Goal: Task Accomplishment & Management: Use online tool/utility

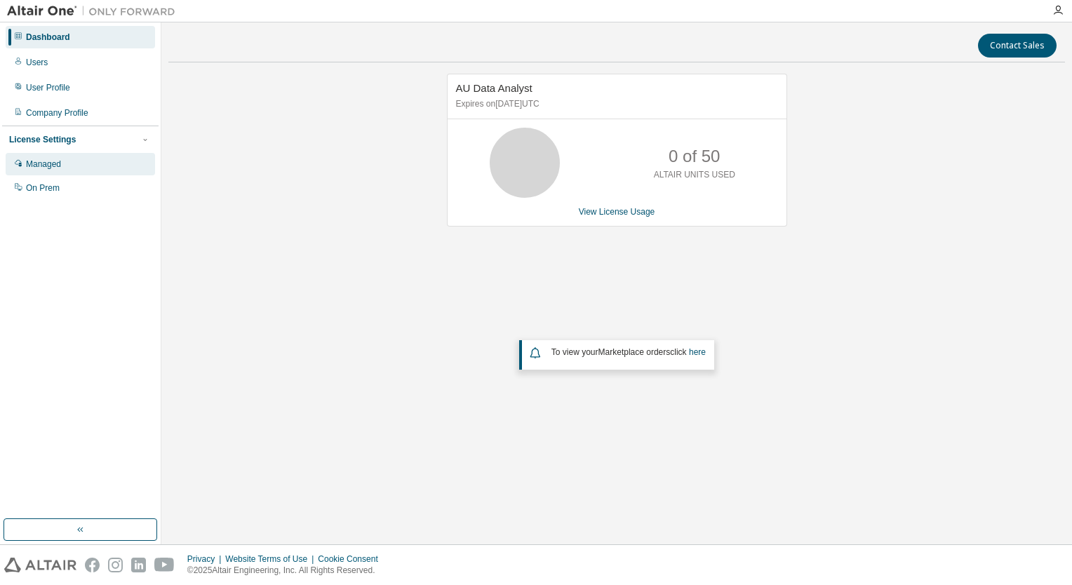
click at [37, 164] on div "Managed" at bounding box center [43, 163] width 35 height 11
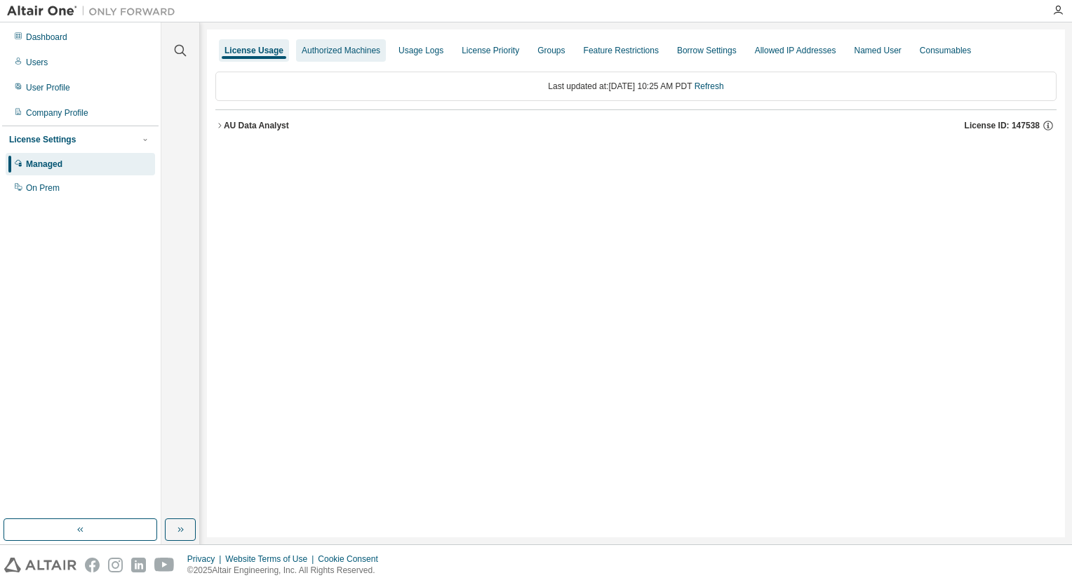
click at [337, 53] on div "Authorized Machines" at bounding box center [341, 50] width 79 height 11
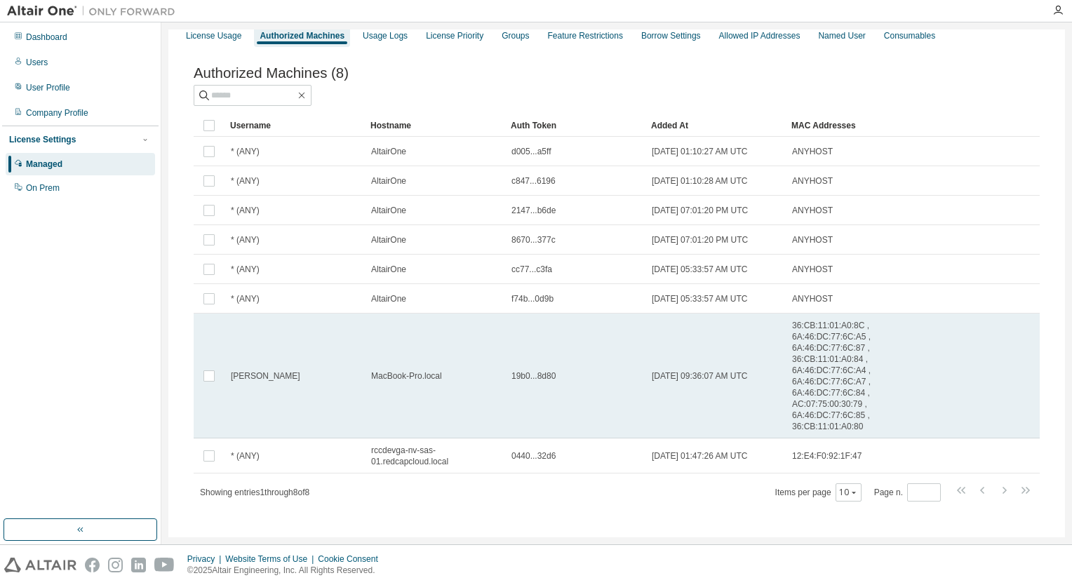
scroll to position [27, 0]
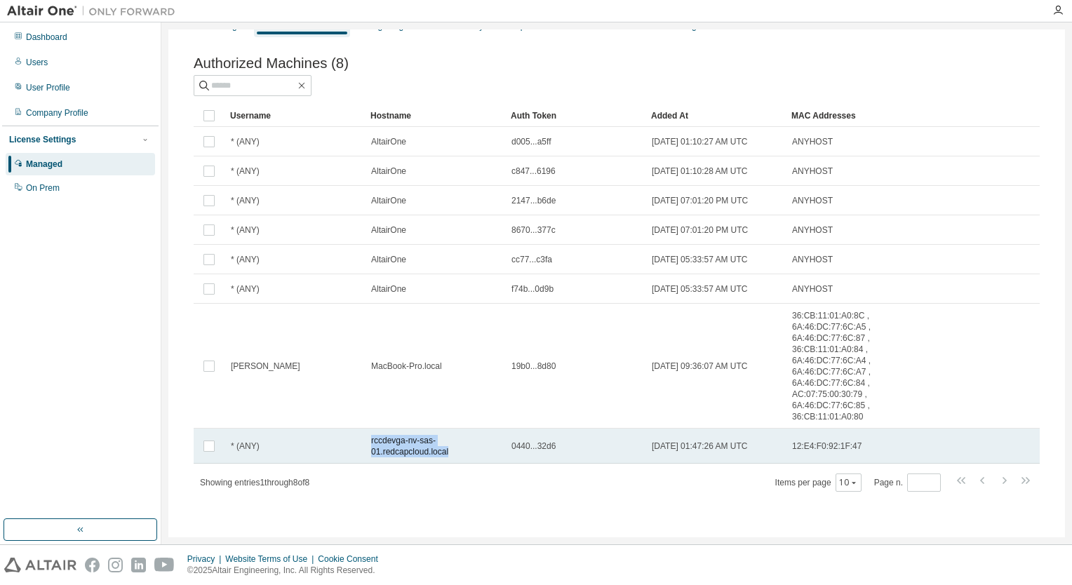
drag, startPoint x: 370, startPoint y: 443, endPoint x: 465, endPoint y: 449, distance: 94.9
click at [465, 449] on td "rccdevga-nv-sas-01.redcapcloud.local" at bounding box center [435, 445] width 140 height 35
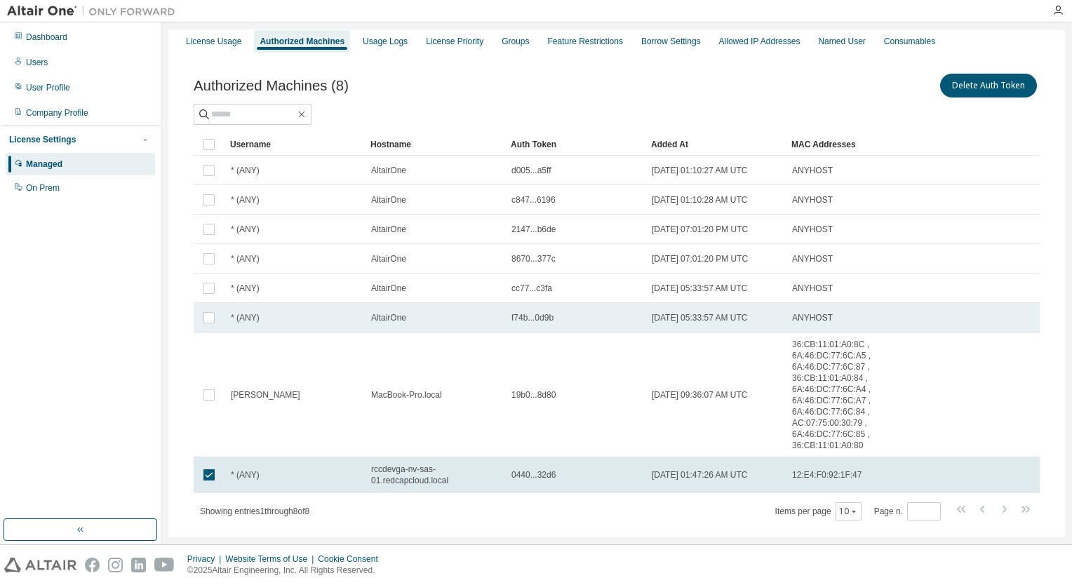
scroll to position [0, 0]
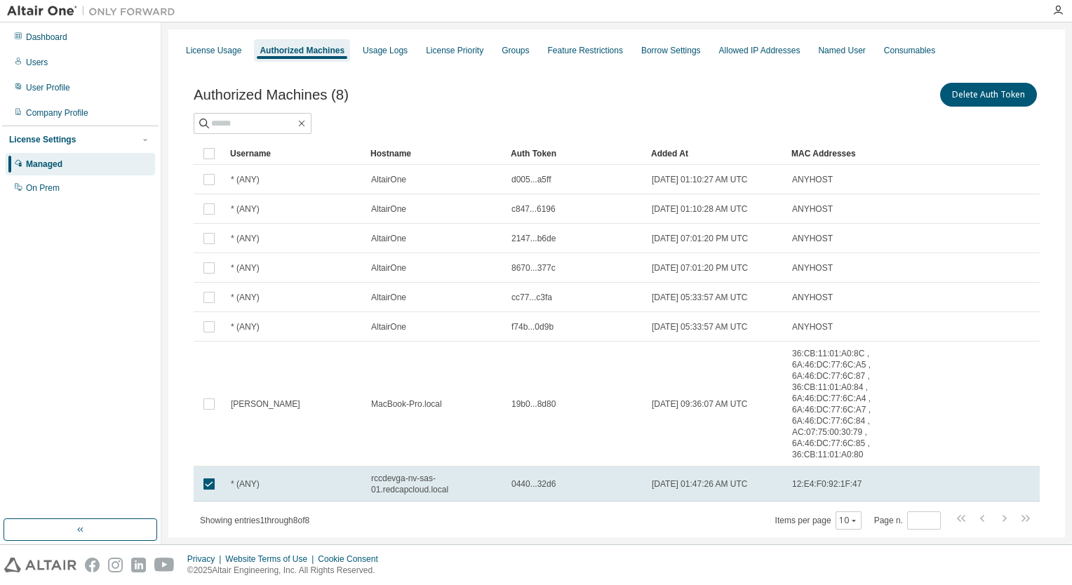
click at [304, 46] on div "Authorized Machines" at bounding box center [301, 50] width 85 height 11
click at [457, 48] on div "License Priority" at bounding box center [455, 50] width 58 height 11
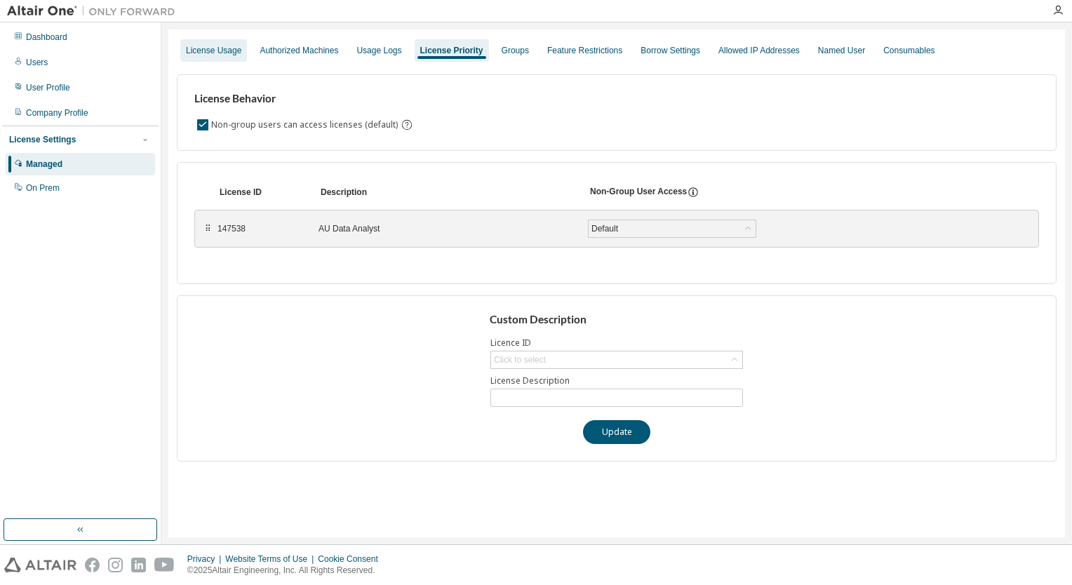
click at [210, 58] on div "License Usage" at bounding box center [213, 50] width 67 height 22
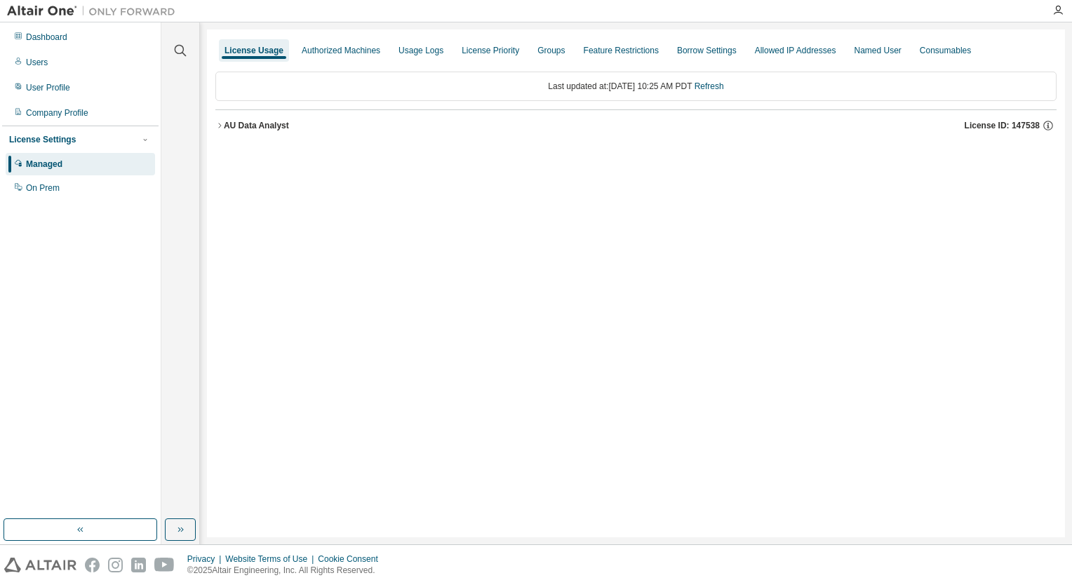
click at [222, 128] on icon "button" at bounding box center [219, 125] width 8 height 8
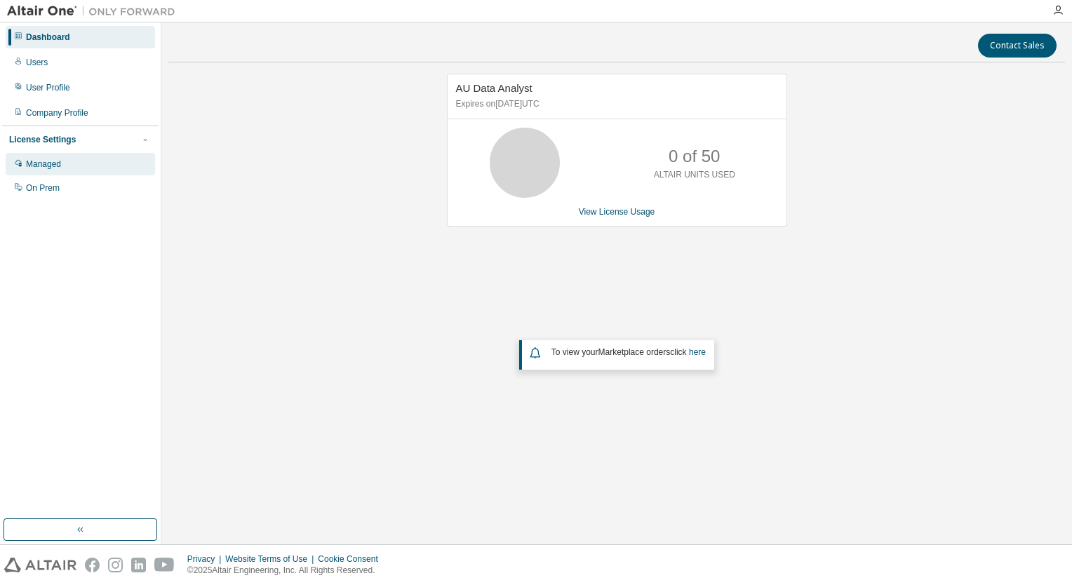
click at [46, 161] on div "Managed" at bounding box center [43, 163] width 35 height 11
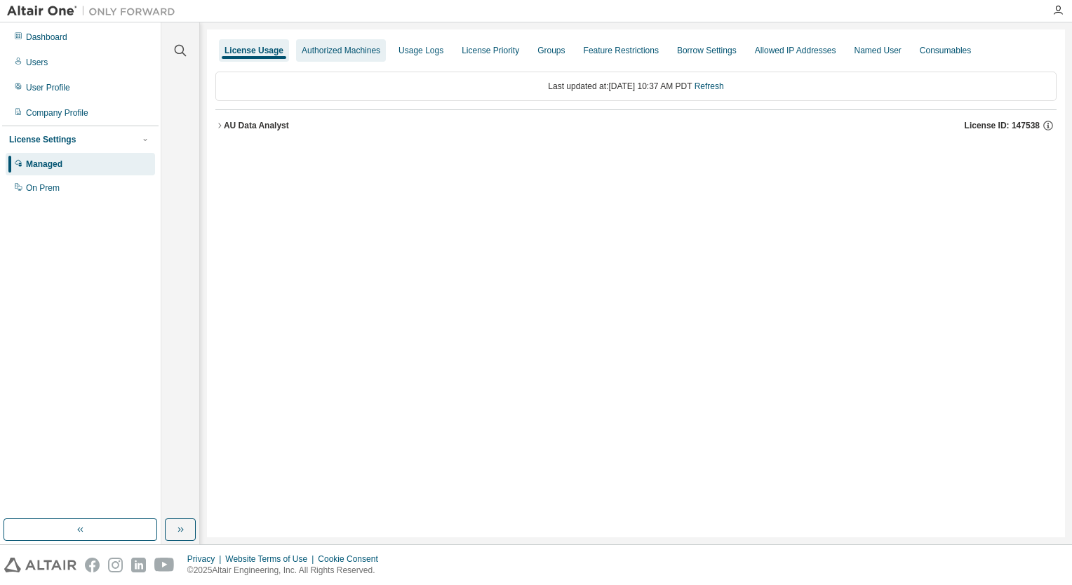
click at [339, 42] on div "Authorized Machines" at bounding box center [341, 50] width 90 height 22
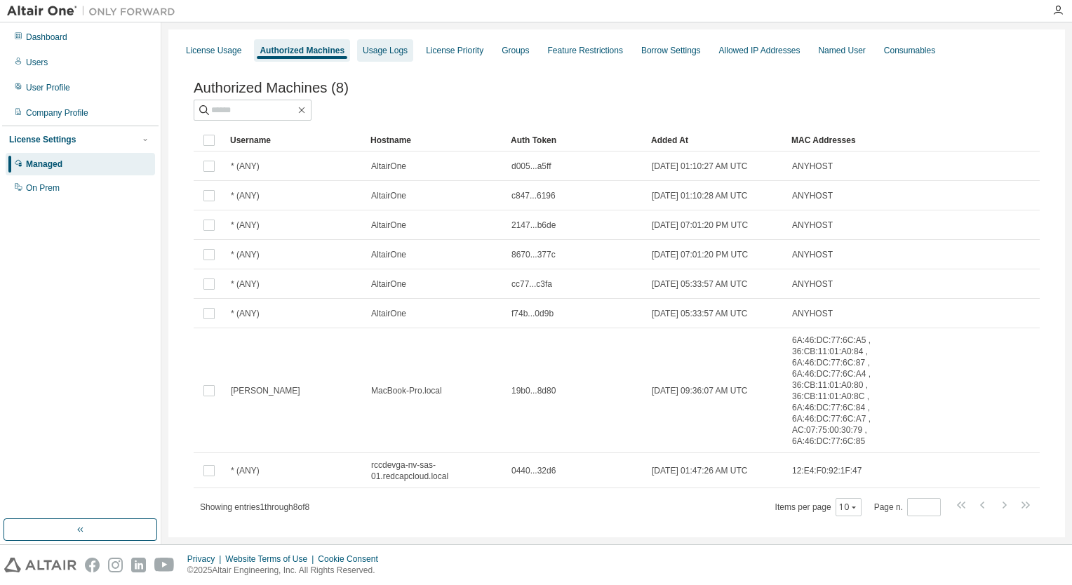
click at [386, 52] on div "Usage Logs" at bounding box center [385, 50] width 45 height 11
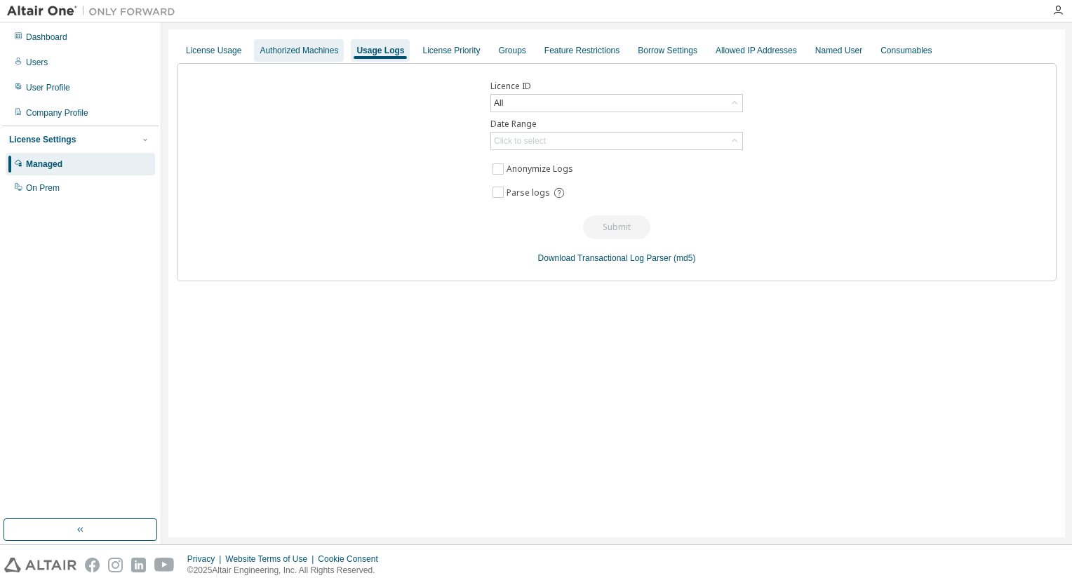
click at [304, 46] on div "Authorized Machines" at bounding box center [298, 50] width 79 height 11
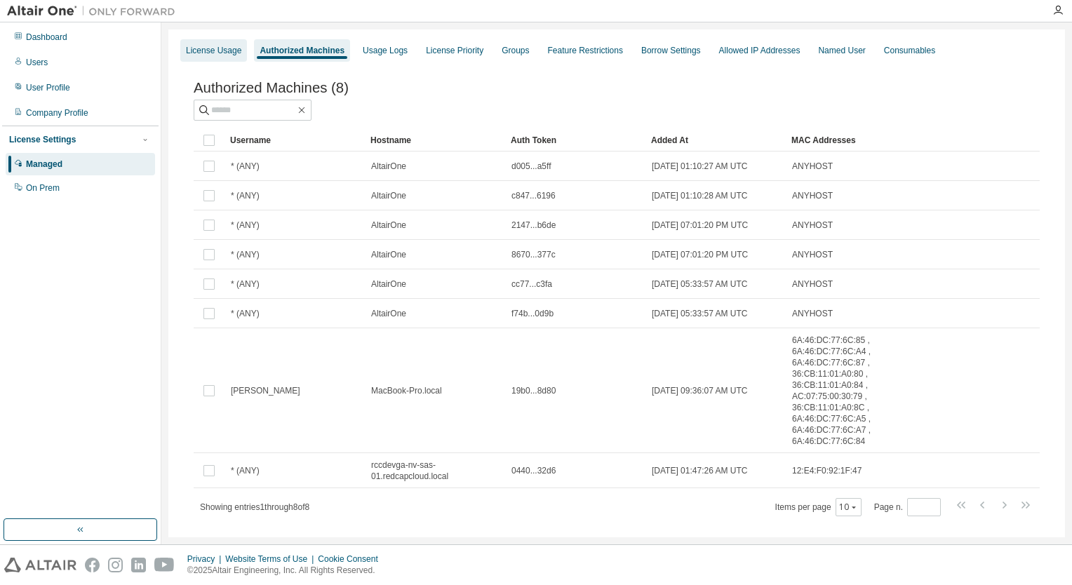
click at [234, 55] on div "License Usage" at bounding box center [213, 50] width 55 height 11
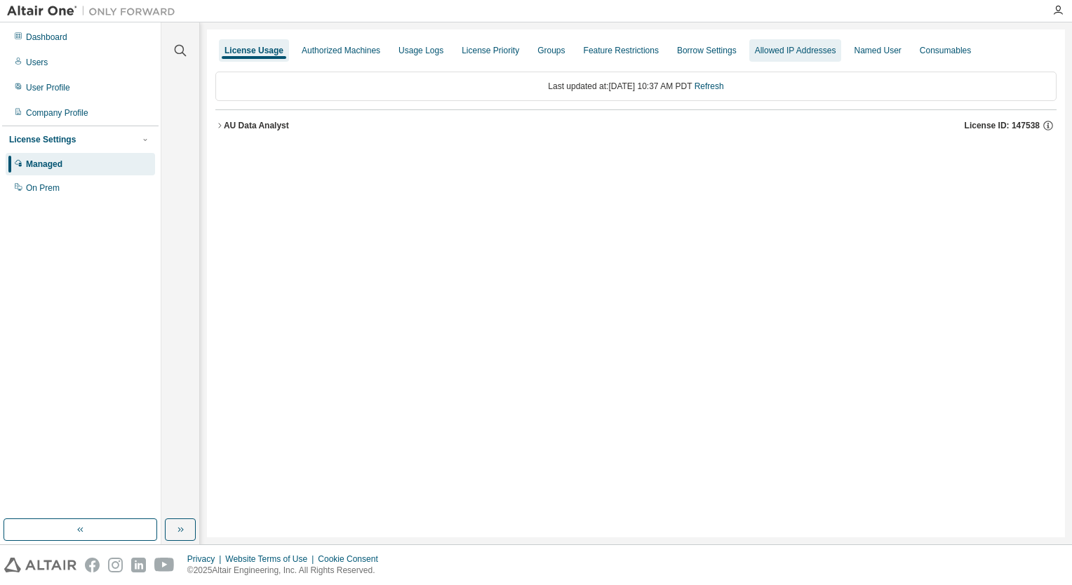
click at [818, 44] on div "Allowed IP Addresses" at bounding box center [795, 50] width 93 height 22
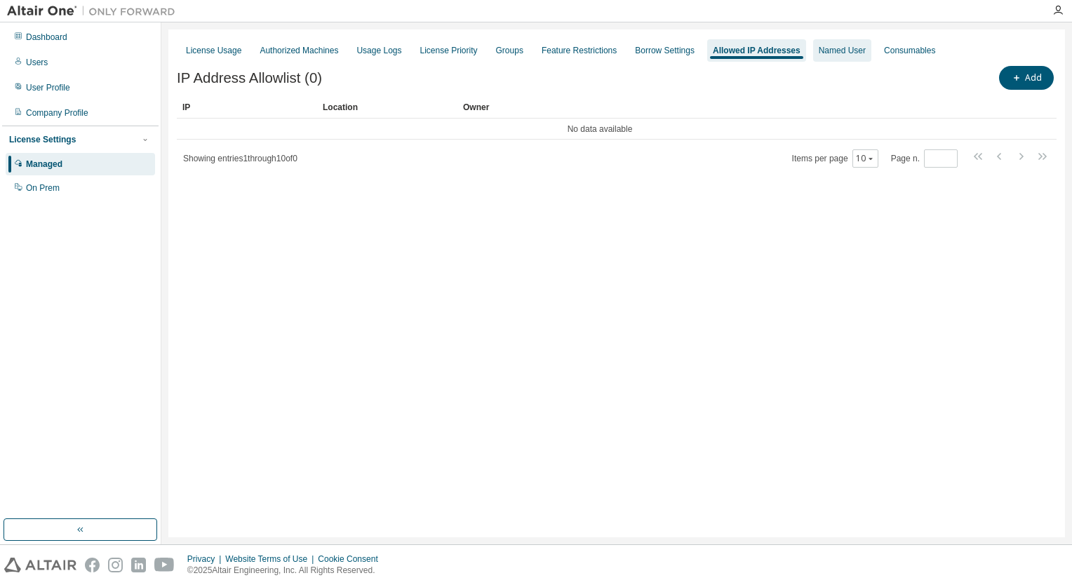
click at [865, 49] on div "Named User" at bounding box center [841, 50] width 47 height 11
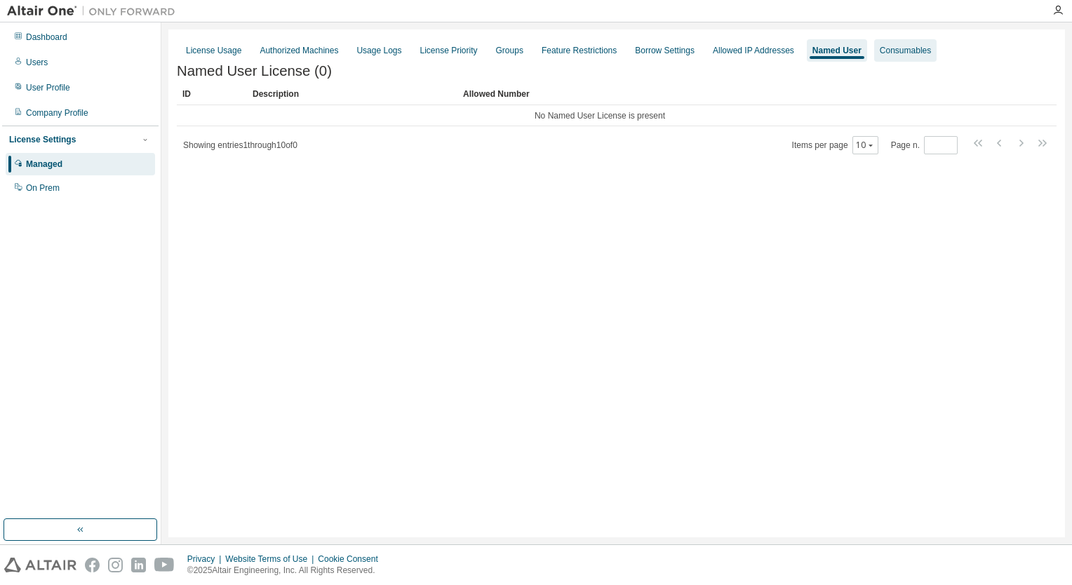
click at [936, 51] on div "Consumables" at bounding box center [905, 50] width 62 height 22
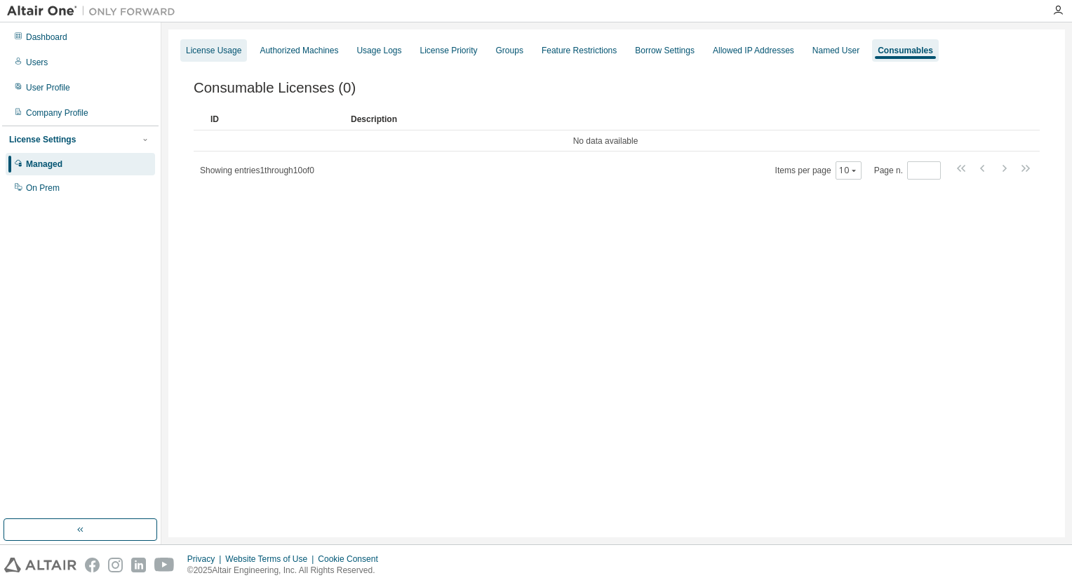
click at [220, 51] on div "License Usage" at bounding box center [213, 50] width 55 height 11
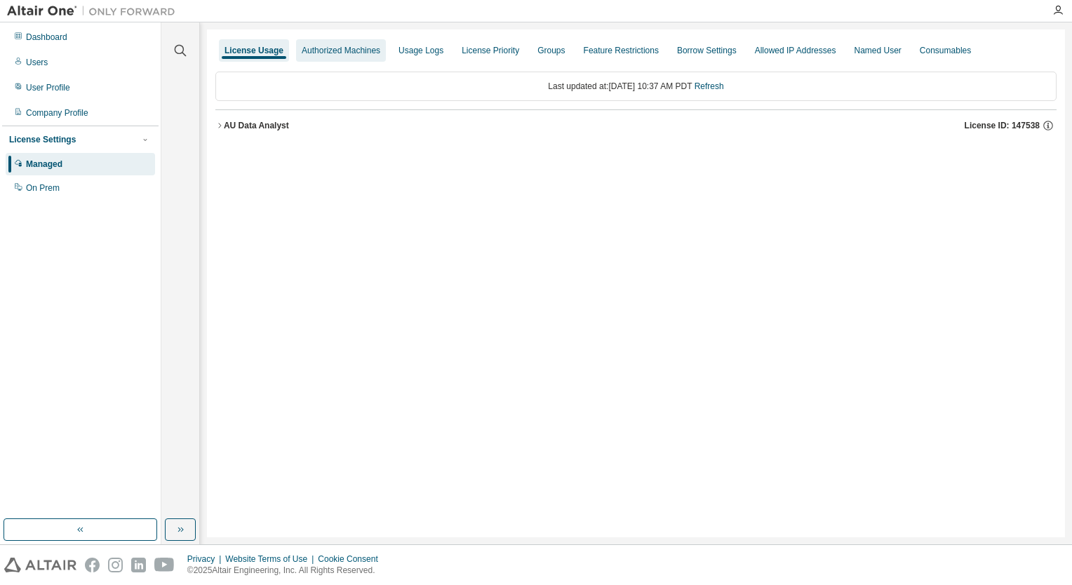
click at [330, 49] on div "Authorized Machines" at bounding box center [341, 50] width 79 height 11
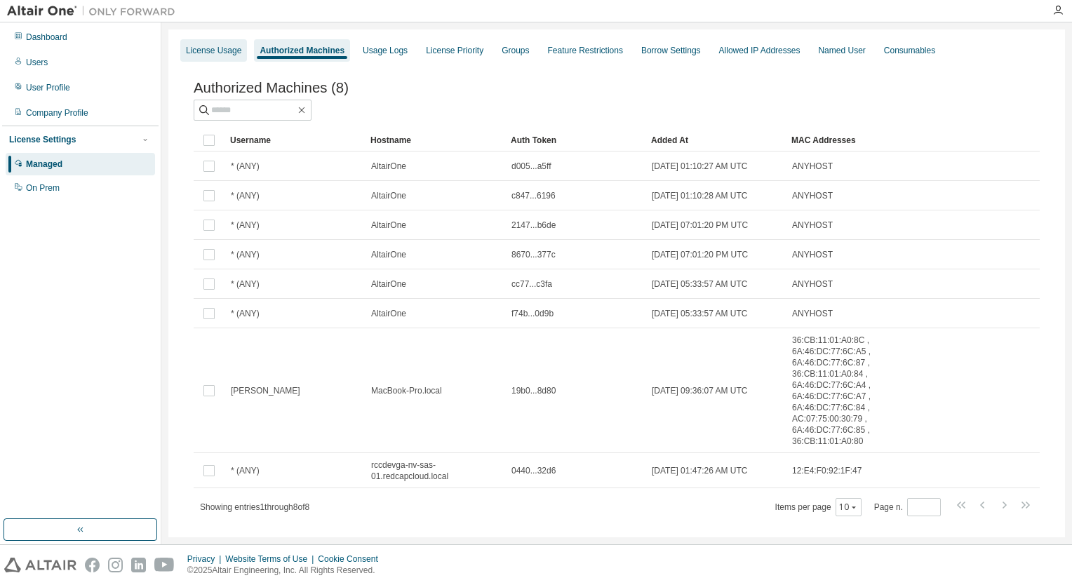
click at [210, 43] on div "License Usage" at bounding box center [213, 50] width 67 height 22
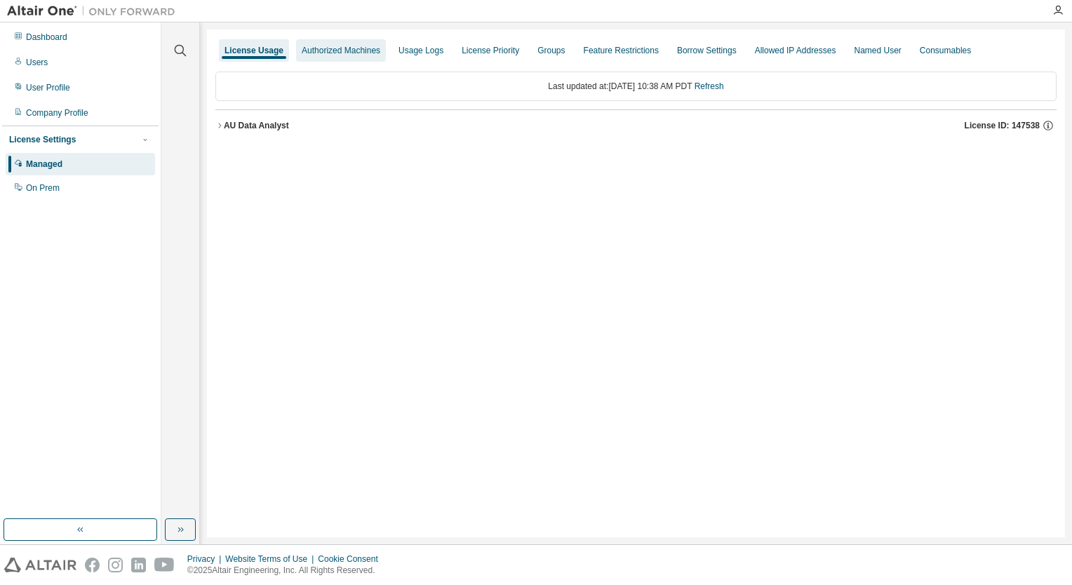
click at [310, 43] on div "Authorized Machines" at bounding box center [341, 50] width 90 height 22
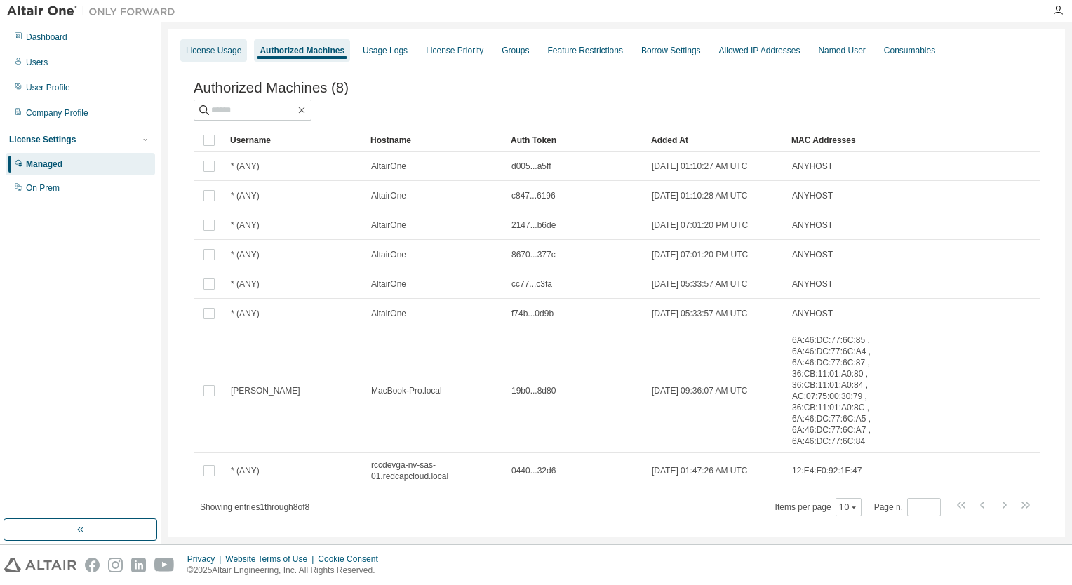
click at [200, 46] on div "License Usage" at bounding box center [213, 50] width 55 height 11
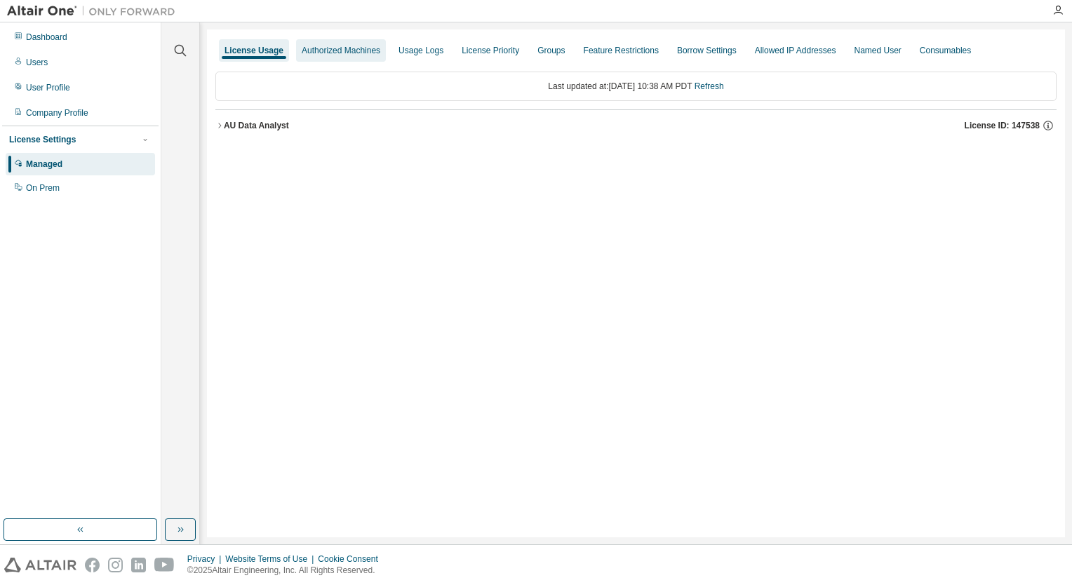
click at [323, 41] on div "Authorized Machines" at bounding box center [341, 50] width 90 height 22
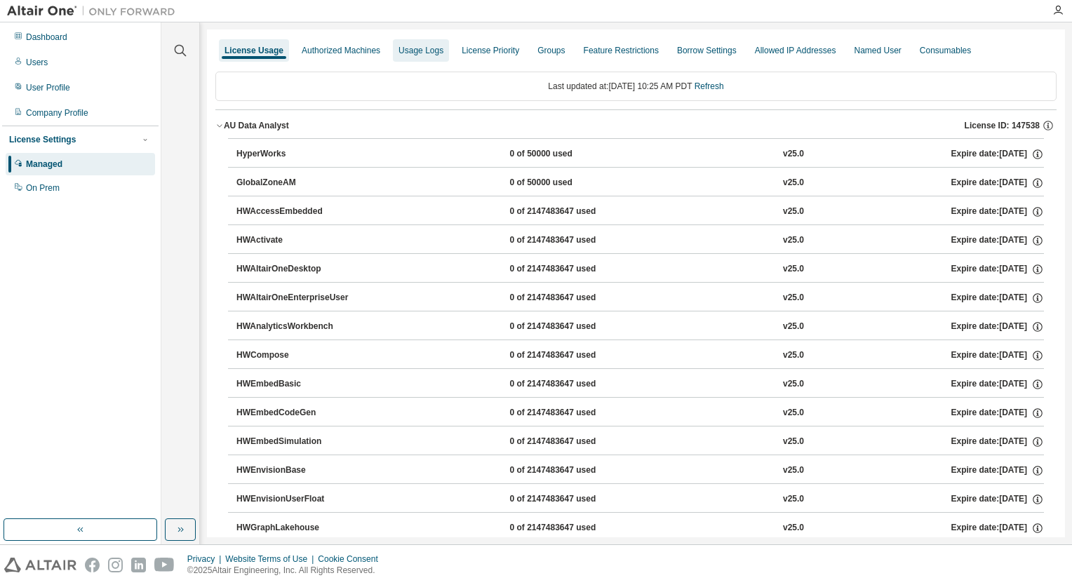
click at [408, 55] on div "Usage Logs" at bounding box center [420, 50] width 45 height 11
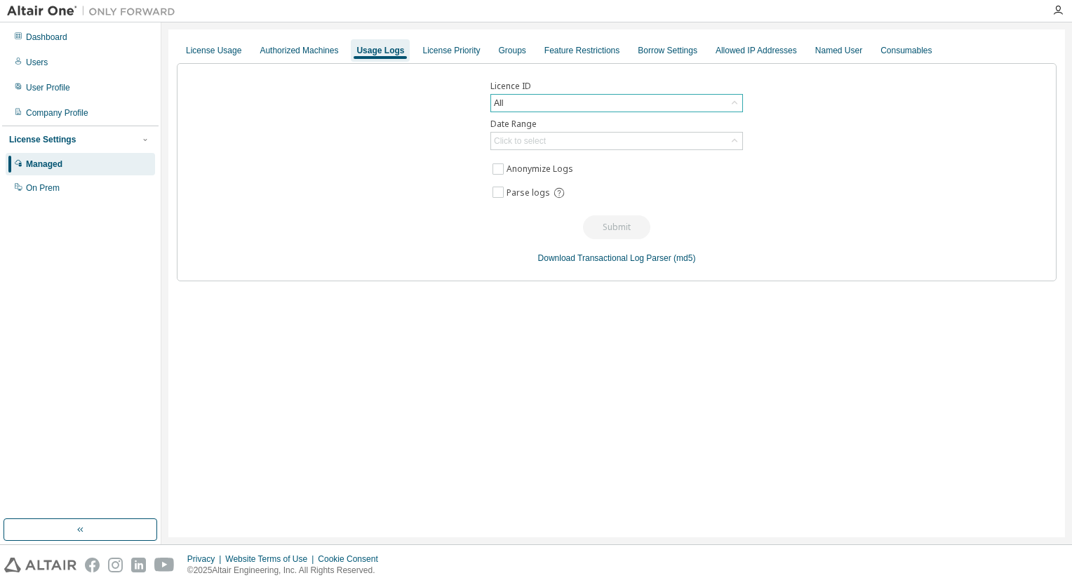
click at [651, 107] on div "All" at bounding box center [616, 103] width 251 height 17
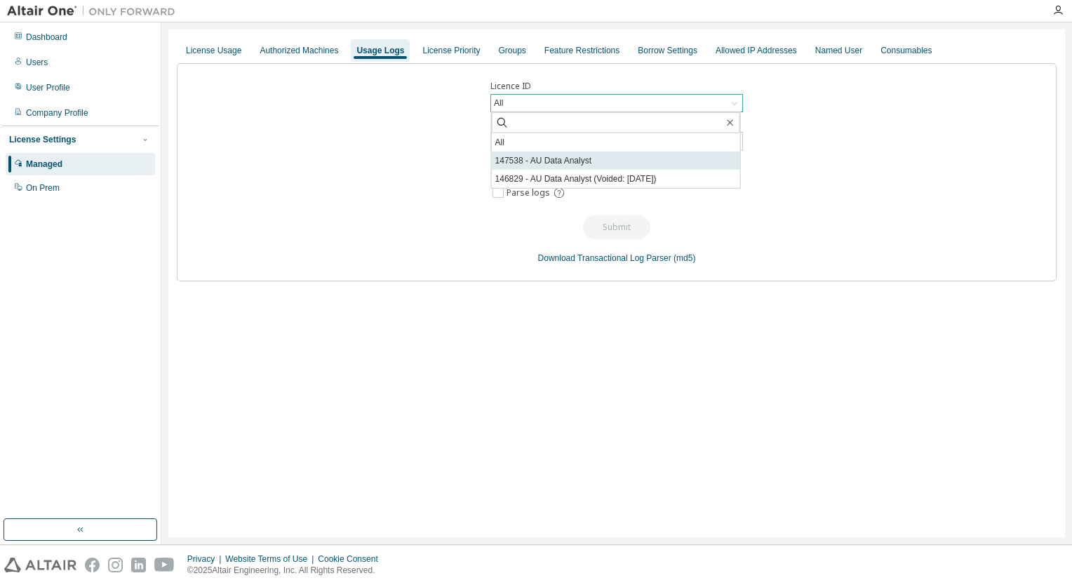
click at [587, 159] on li "147538 - AU Data Analyst" at bounding box center [616, 160] width 248 height 18
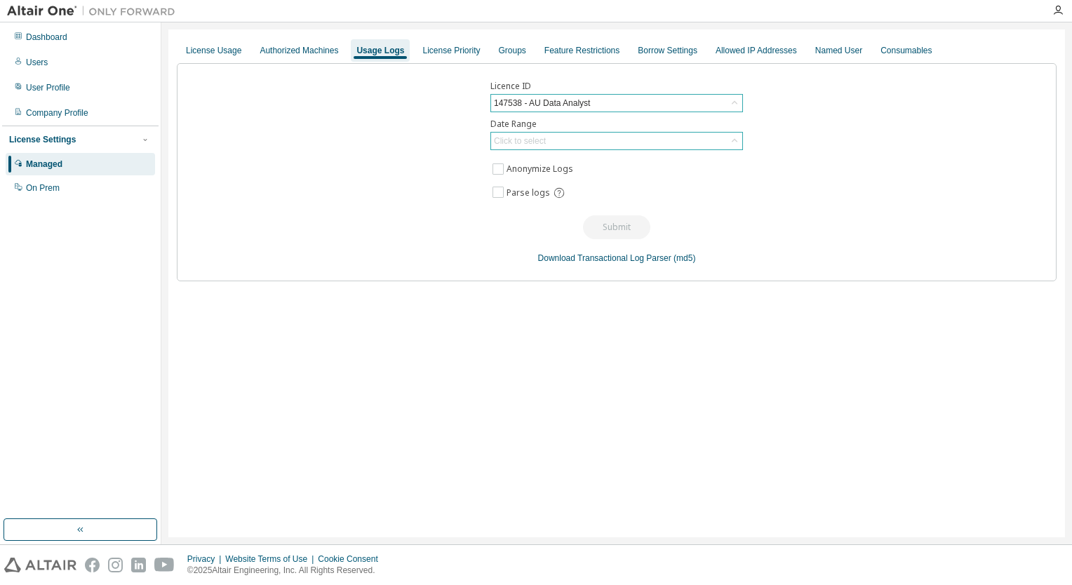
click at [539, 149] on div "Click to select" at bounding box center [616, 141] width 251 height 17
click at [515, 178] on li "Last 30 days" at bounding box center [616, 179] width 248 height 18
click at [597, 218] on button "Submit" at bounding box center [616, 227] width 67 height 24
click at [467, 53] on div "License Priority" at bounding box center [451, 50] width 58 height 11
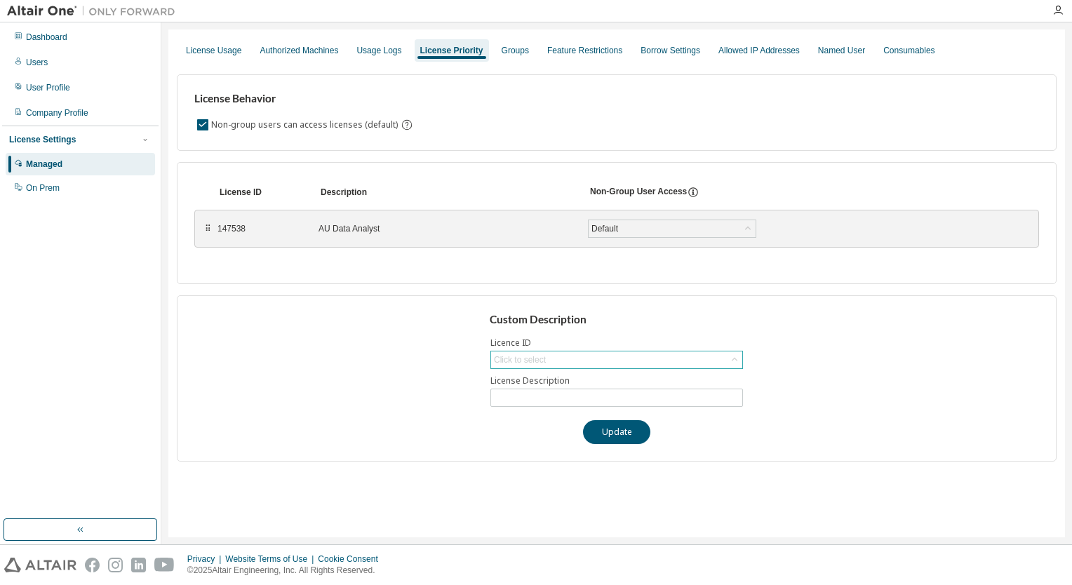
click at [556, 358] on div "Click to select" at bounding box center [616, 359] width 251 height 17
click at [530, 389] on li "147538 - AU Data Analyst" at bounding box center [616, 398] width 248 height 18
type input "**********"
click at [652, 222] on div "Default" at bounding box center [671, 228] width 167 height 17
click at [468, 266] on div "License ID Description Non-Group User Access ⠿ 147538 AU Data Analyst Default D…" at bounding box center [616, 223] width 879 height 122
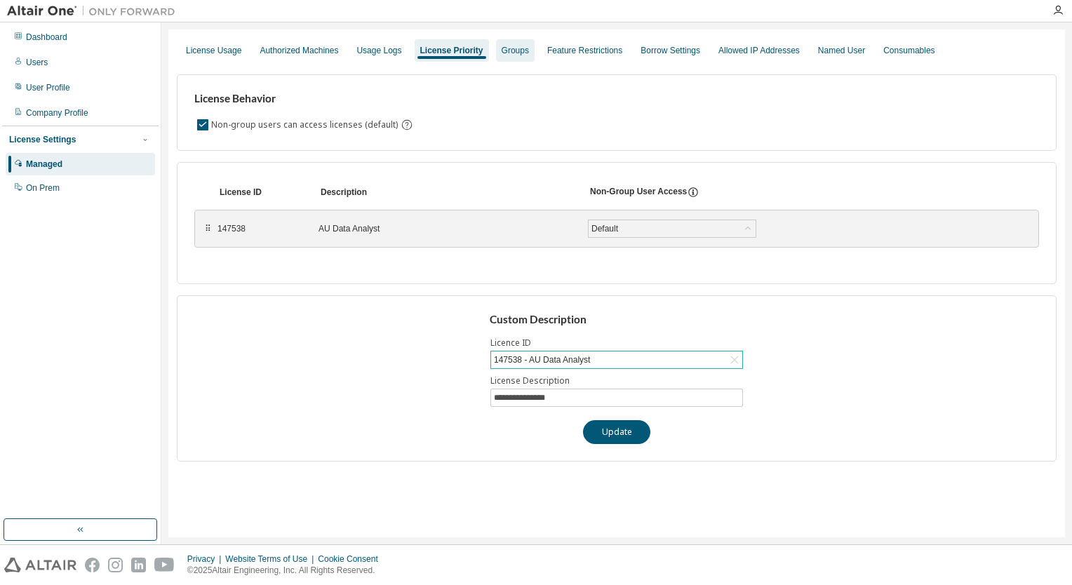
click at [534, 56] on div "Groups" at bounding box center [515, 50] width 39 height 22
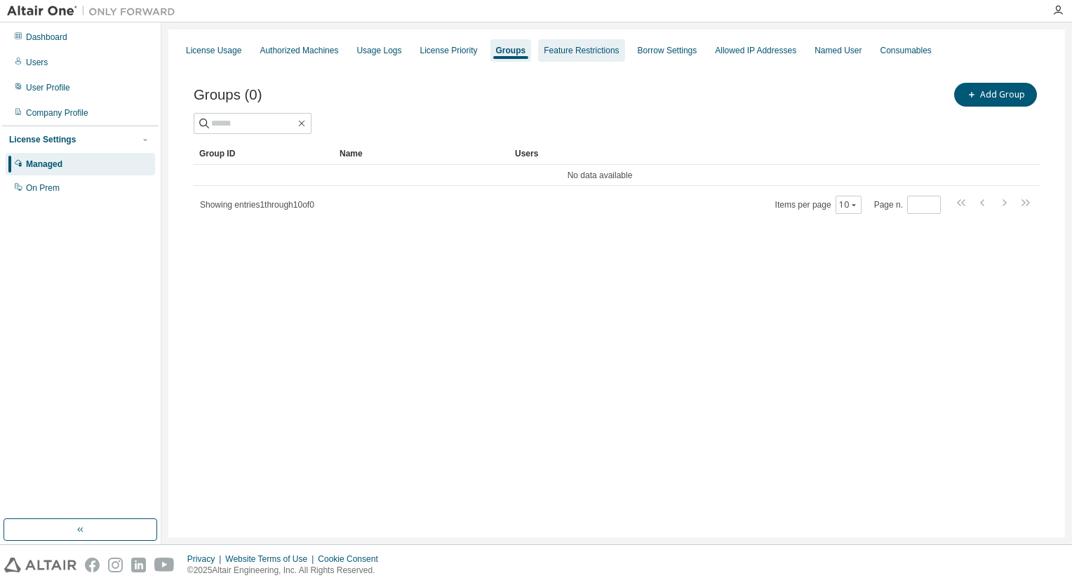
click at [577, 49] on div "Feature Restrictions" at bounding box center [580, 50] width 75 height 11
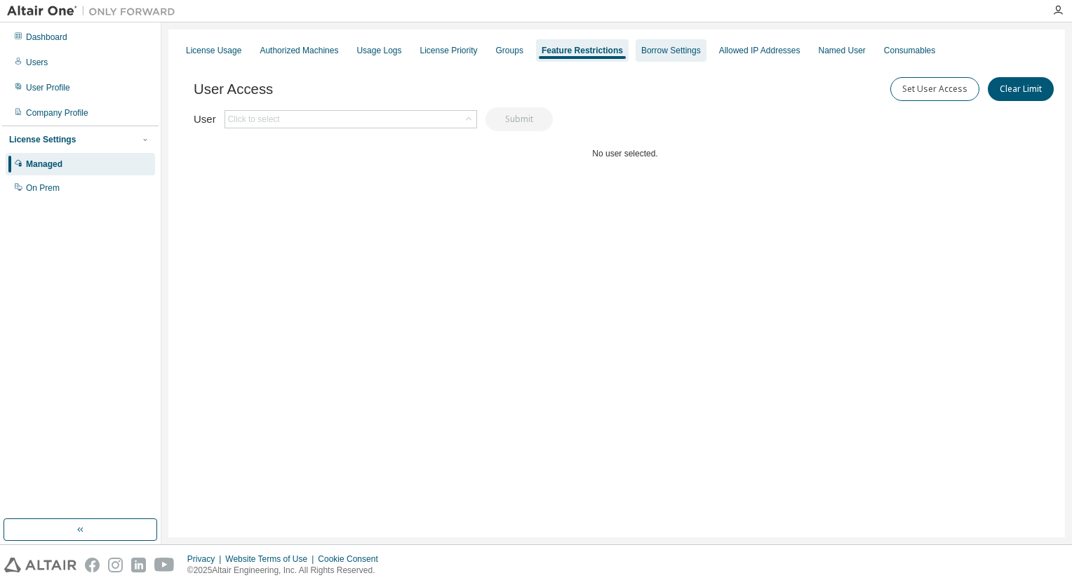
click at [668, 45] on div "Borrow Settings" at bounding box center [671, 50] width 60 height 11
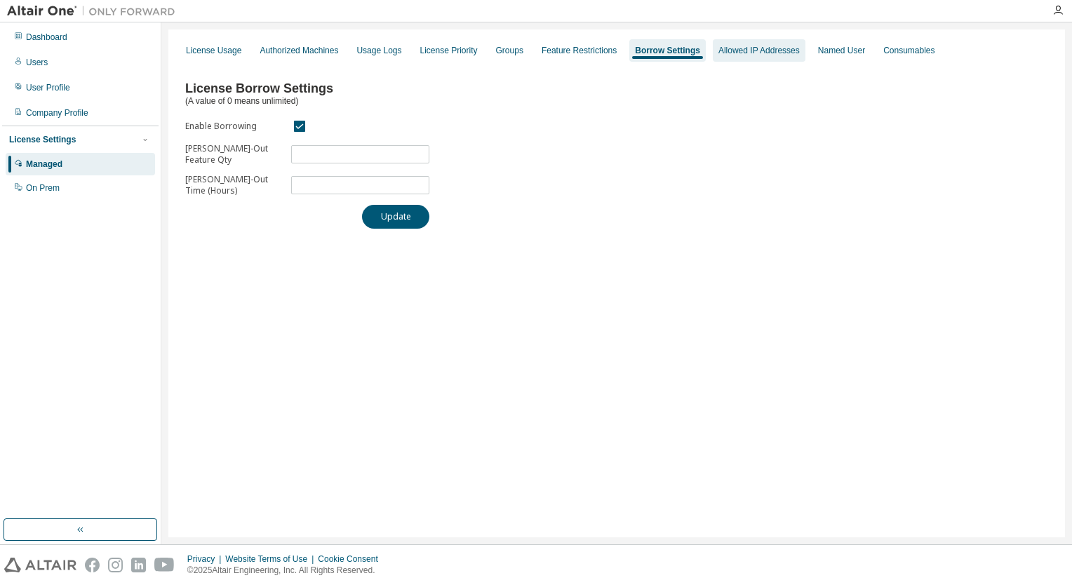
click at [799, 53] on div "Allowed IP Addresses" at bounding box center [758, 50] width 81 height 11
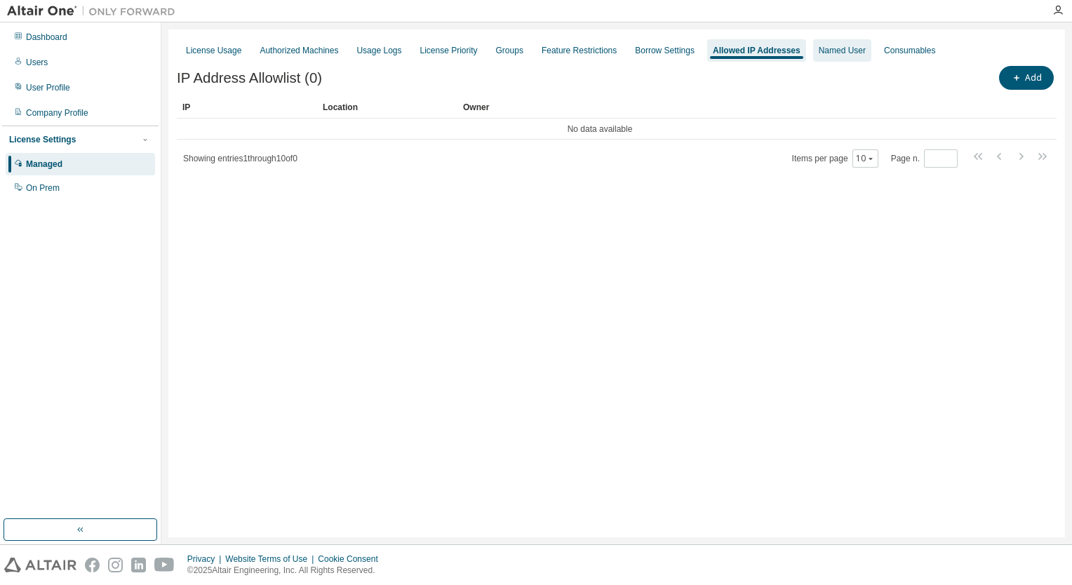
click at [837, 51] on div "Named User" at bounding box center [842, 50] width 58 height 22
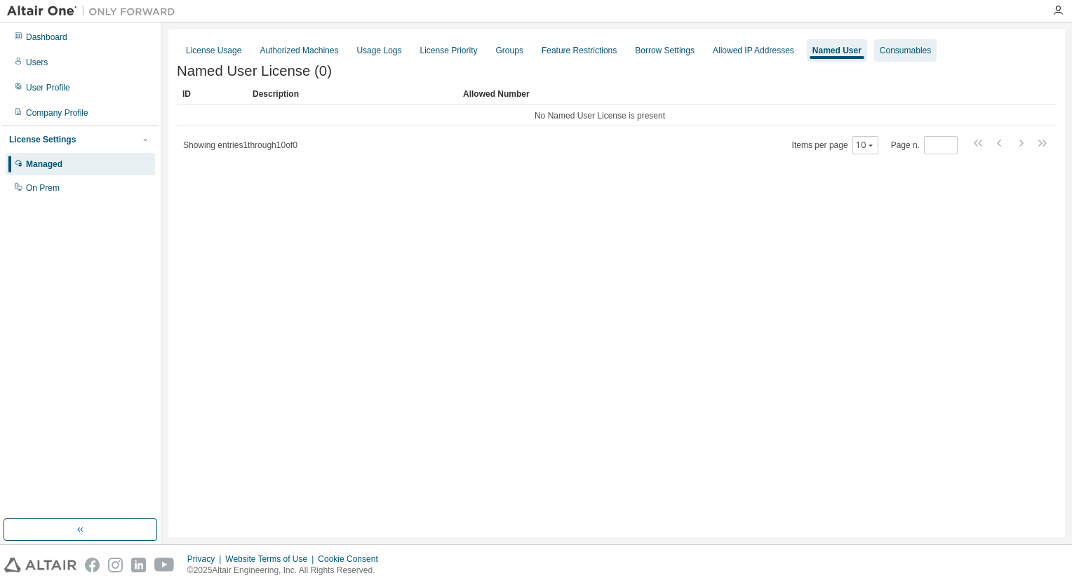
click at [910, 49] on div "Consumables" at bounding box center [904, 50] width 51 height 11
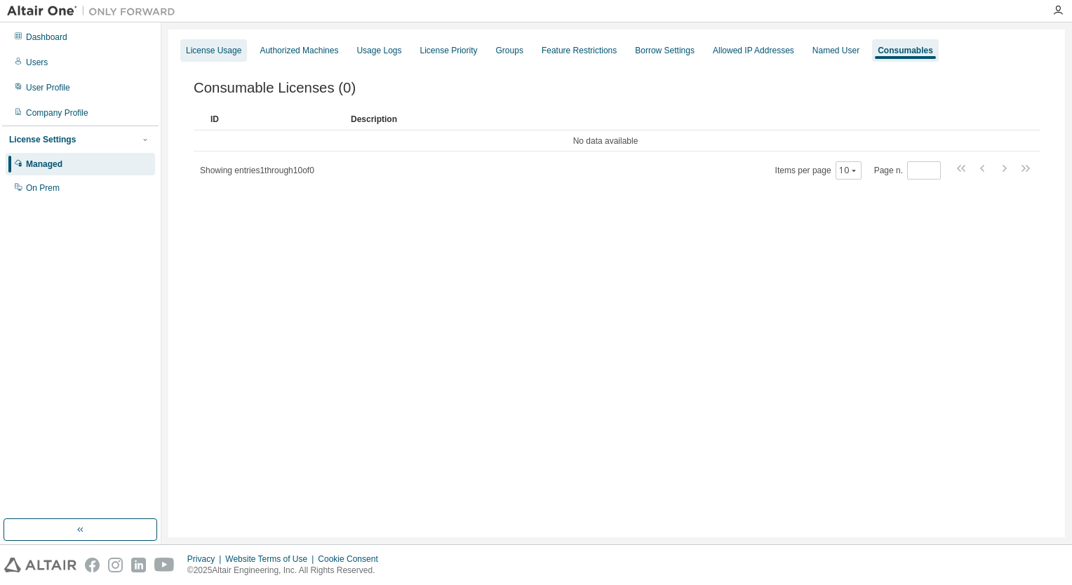
click at [198, 50] on div "License Usage" at bounding box center [213, 50] width 55 height 11
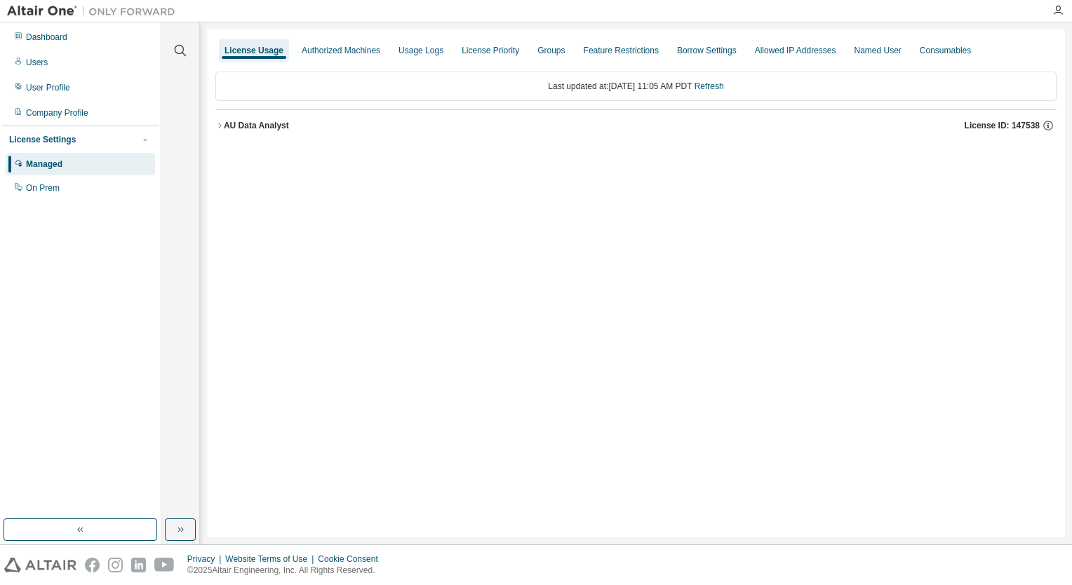
click at [223, 123] on icon "button" at bounding box center [219, 125] width 8 height 8
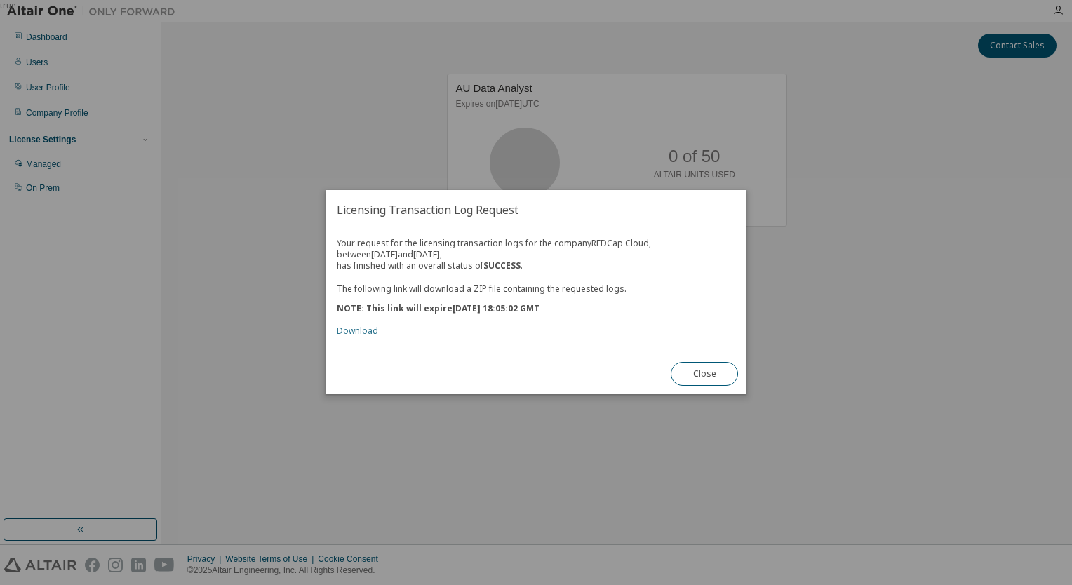
click at [364, 330] on link "Download" at bounding box center [357, 331] width 41 height 12
click at [678, 381] on button "Close" at bounding box center [703, 375] width 67 height 24
